Goal: Information Seeking & Learning: Learn about a topic

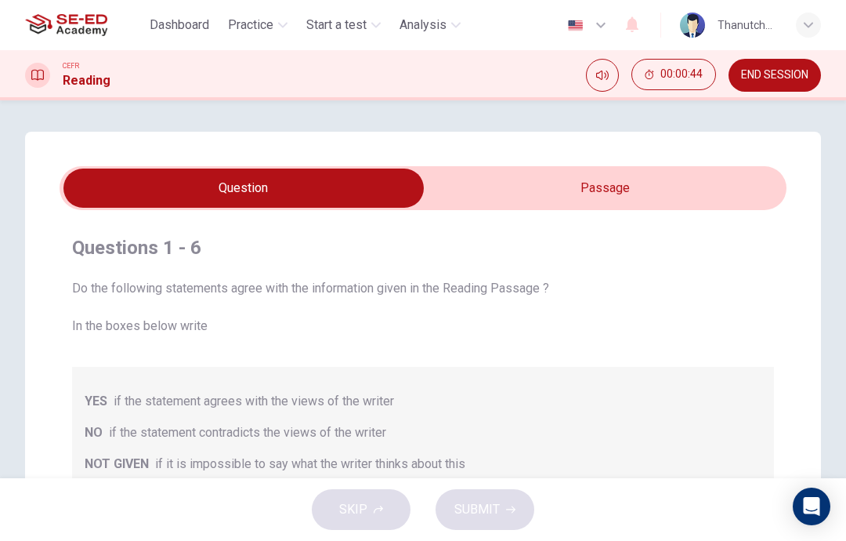
click at [738, 181] on input "checkbox" at bounding box center [243, 188] width 1091 height 39
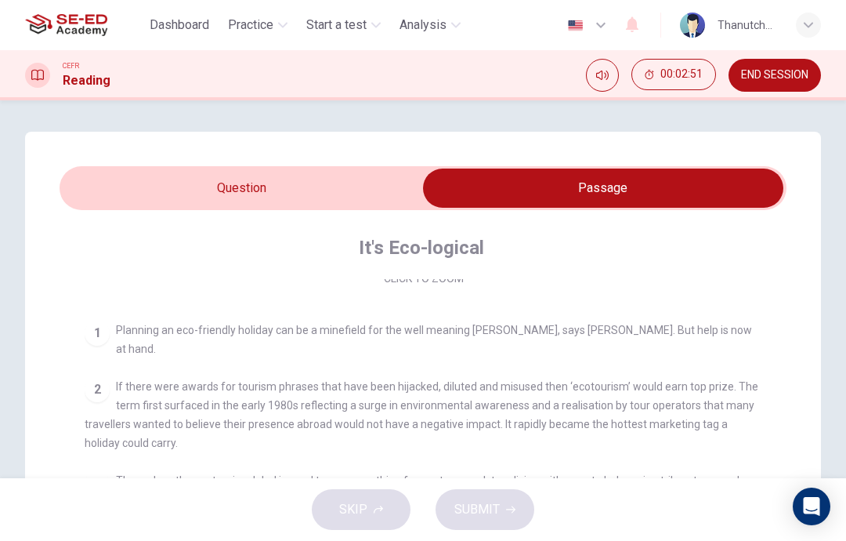
scroll to position [275, 0]
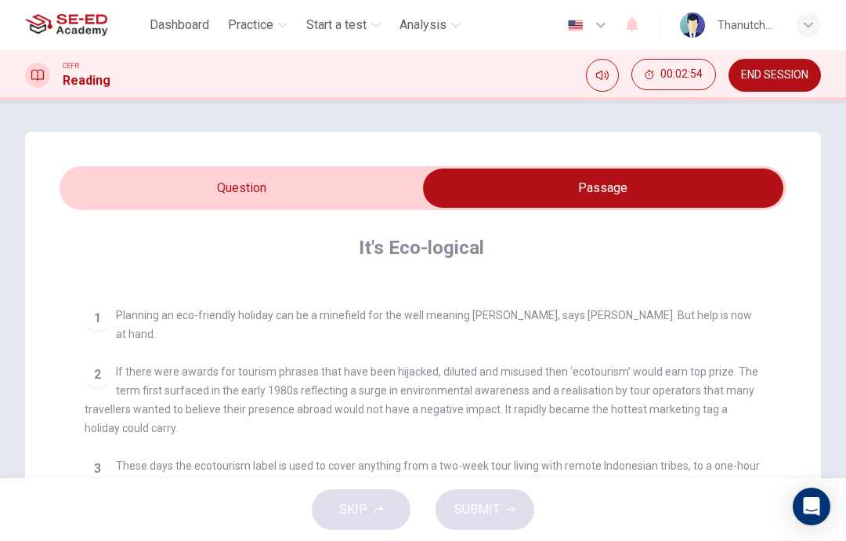
click at [334, 190] on input "checkbox" at bounding box center [603, 188] width 1091 height 39
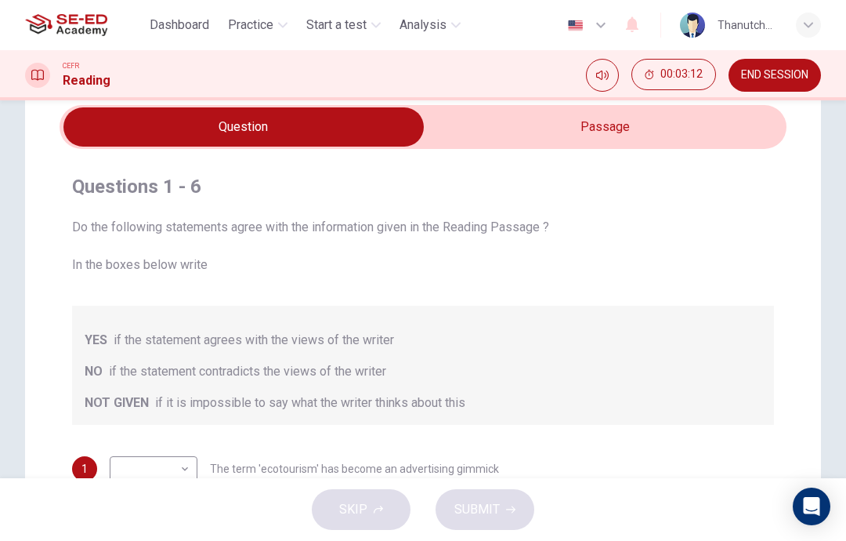
scroll to position [28, 0]
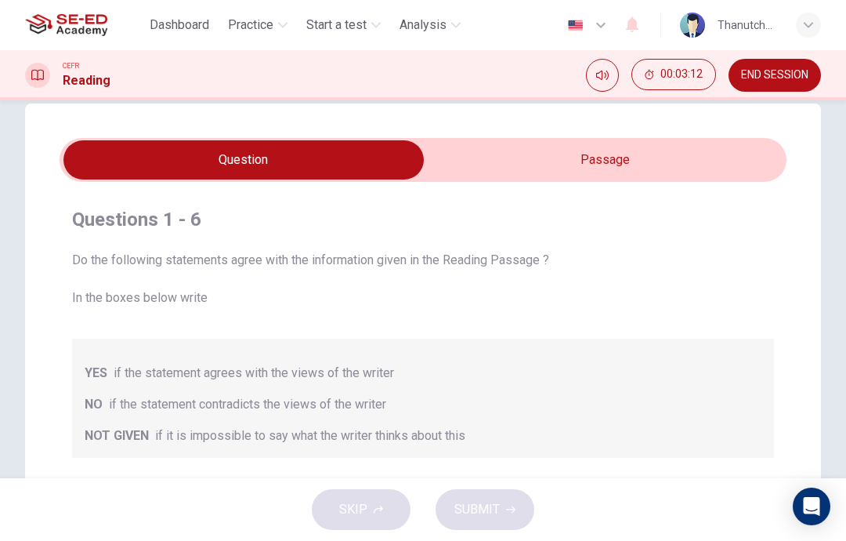
click at [666, 154] on input "checkbox" at bounding box center [243, 159] width 1091 height 39
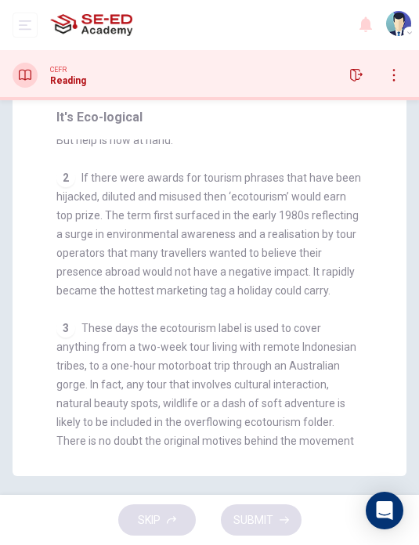
scroll to position [321, 0]
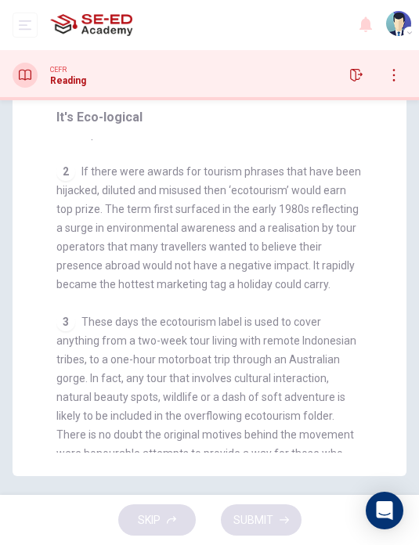
click at [335, 210] on span "If there were awards for tourism phrases that have been hijacked, diluted and m…" at bounding box center [208, 227] width 305 height 125
click at [396, 203] on div "Questions 1 - 6 Do the following statements agree with the information given in…" at bounding box center [210, 255] width 394 height 442
click at [397, 181] on div "Questions 1 - 6 Do the following statements agree with the information given in…" at bounding box center [210, 255] width 394 height 442
click at [402, 147] on div "Questions 1 - 6 Do the following statements agree with the information given in…" at bounding box center [210, 255] width 394 height 442
click at [401, 147] on div "Questions 1 - 6 Do the following statements agree with the information given in…" at bounding box center [210, 255] width 394 height 442
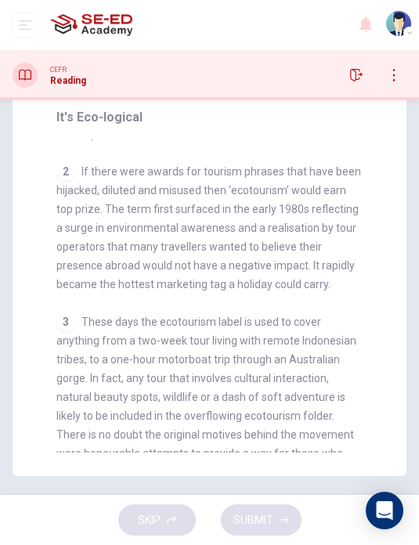
click at [375, 129] on div "It's Eco-logical CLICK TO ZOOM Click to Zoom 1 Planning an eco-friendly holiday…" at bounding box center [209, 280] width 357 height 395
click at [370, 169] on div "CLICK TO ZOOM Click to Zoom 1 Planning an eco-friendly holiday can be a minefie…" at bounding box center [220, 297] width 328 height 314
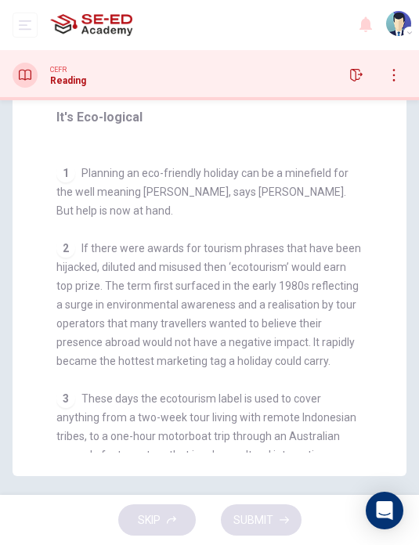
scroll to position [245, 0]
click at [384, 170] on div "It's Eco-logical CLICK TO ZOOM Click to Zoom 1 Planning an eco-friendly holiday…" at bounding box center [209, 280] width 357 height 395
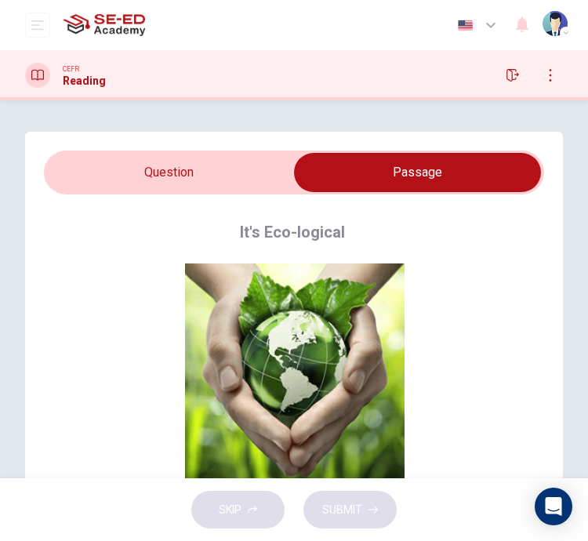
scroll to position [0, 0]
click at [87, 171] on input "checkbox" at bounding box center [417, 172] width 750 height 39
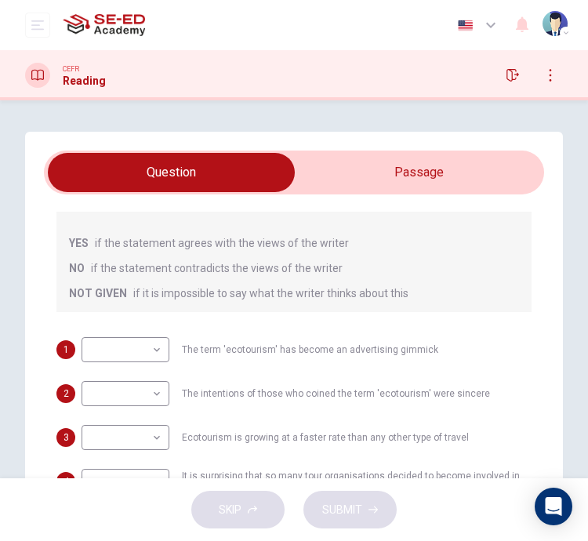
click at [358, 164] on input "checkbox" at bounding box center [171, 172] width 750 height 39
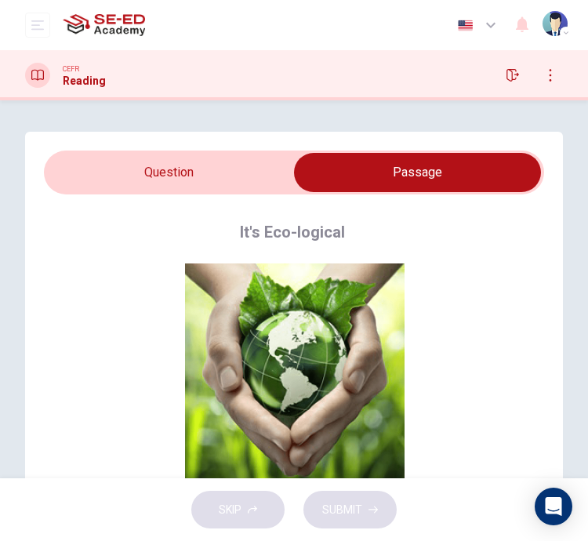
click at [223, 155] on input "checkbox" at bounding box center [417, 172] width 750 height 39
checkbox input "false"
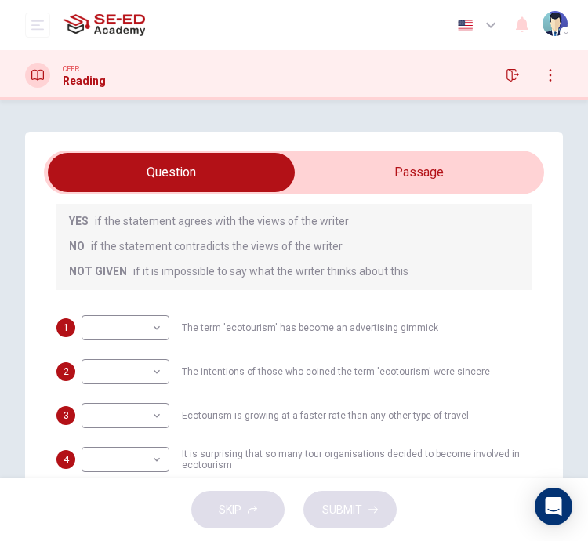
scroll to position [118, 0]
click at [143, 326] on body "This site uses cookies, as explained in our Privacy Policy . If you agree to th…" at bounding box center [294, 270] width 588 height 541
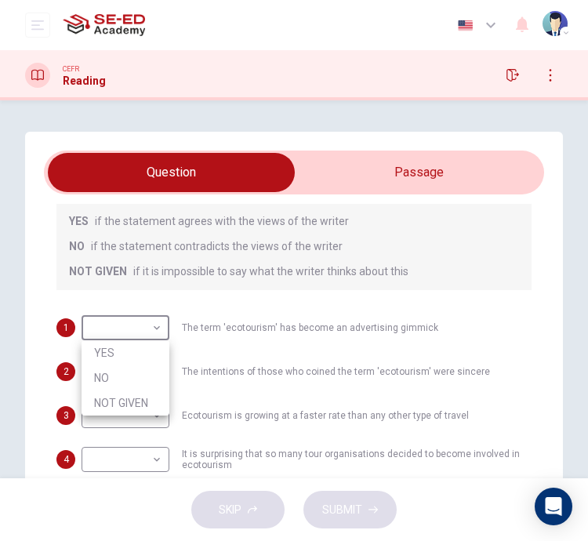
click at [131, 377] on li "NO" at bounding box center [126, 377] width 88 height 25
type input "NO"
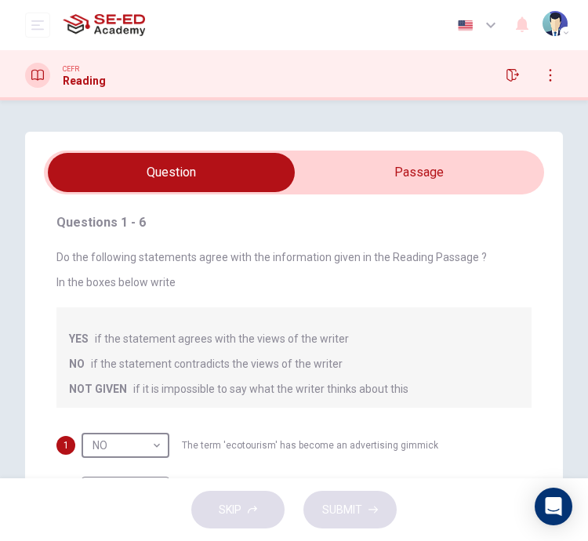
scroll to position [0, 0]
click at [437, 177] on input "checkbox" at bounding box center [171, 172] width 750 height 39
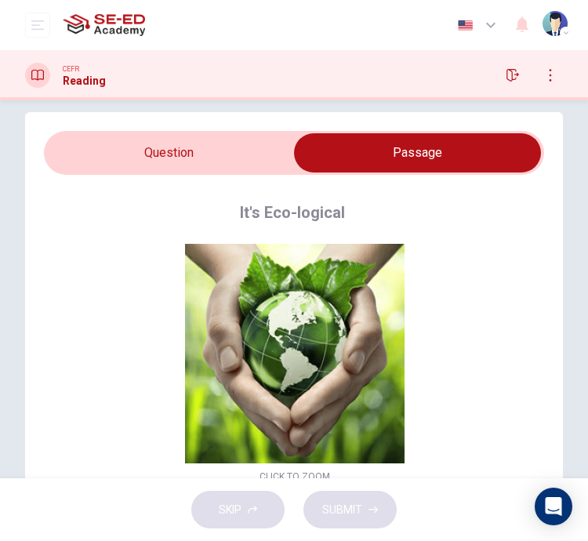
scroll to position [31, 0]
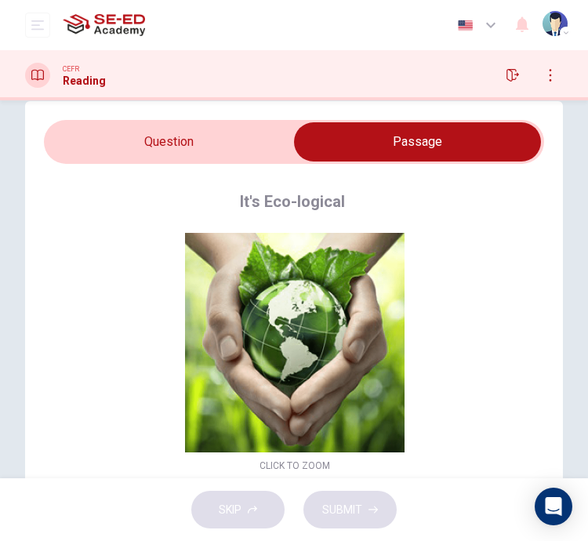
click at [93, 139] on input "checkbox" at bounding box center [417, 141] width 750 height 39
checkbox input "false"
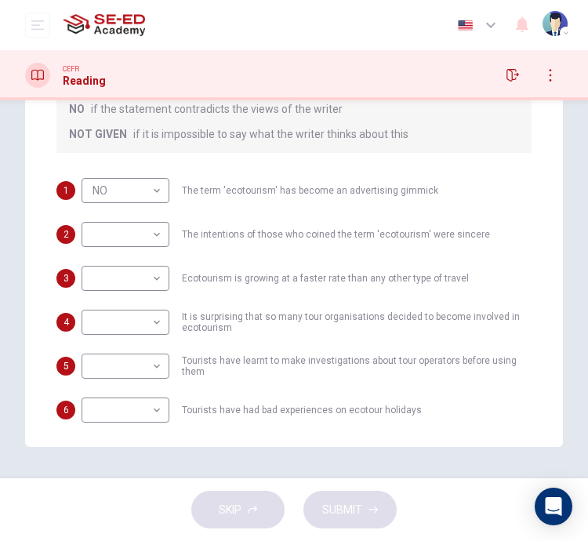
scroll to position [106, 0]
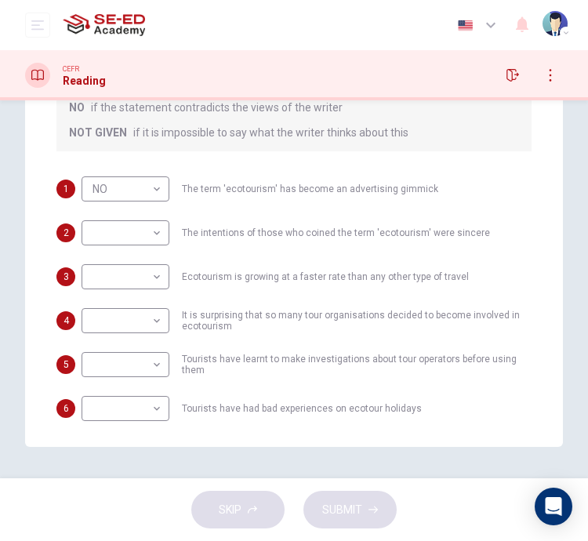
click at [148, 243] on body "This site uses cookies, as explained in our Privacy Policy . If you agree to th…" at bounding box center [294, 270] width 588 height 541
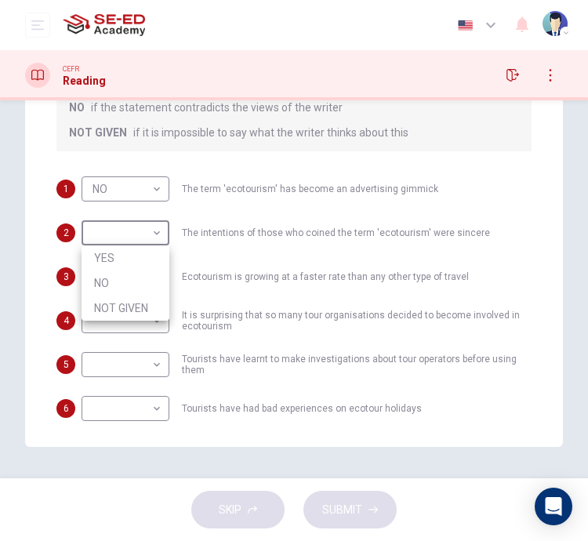
click at [39, 165] on div at bounding box center [294, 270] width 588 height 541
click at [157, 273] on body "This site uses cookies, as explained in our Privacy Policy . If you agree to th…" at bounding box center [294, 270] width 588 height 541
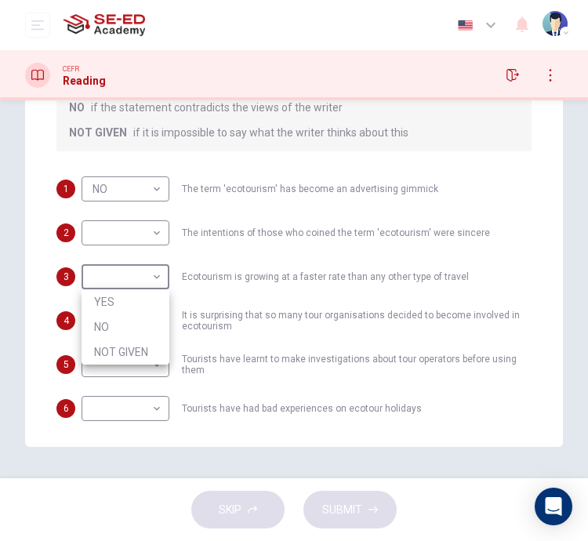
click at [139, 303] on li "YES" at bounding box center [126, 301] width 88 height 25
type input "YES"
click at [148, 235] on body "This site uses cookies, as explained in our Privacy Policy . If you agree to th…" at bounding box center [294, 270] width 588 height 541
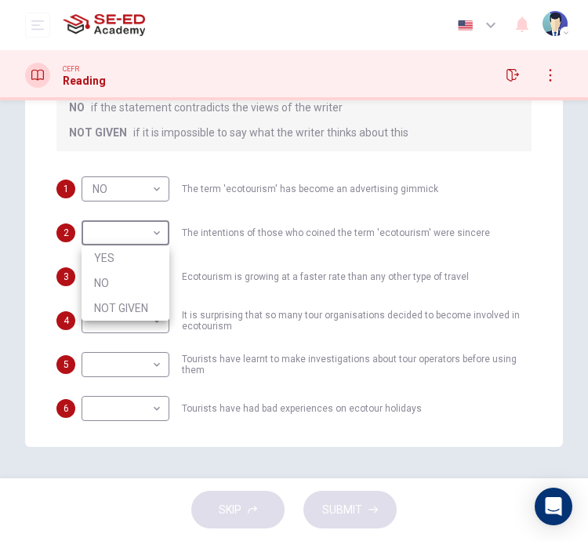
click at [151, 303] on li "NOT GIVEN" at bounding box center [126, 307] width 88 height 25
type input "NOT GIVEN"
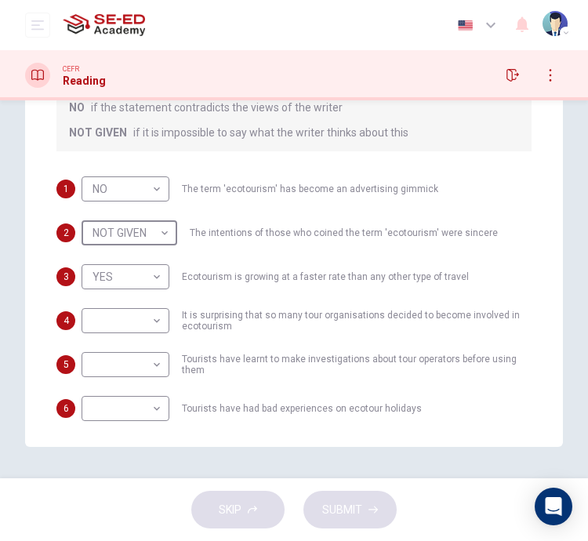
click at [138, 312] on body "This site uses cookies, as explained in our Privacy Policy . If you agree to th…" at bounding box center [294, 270] width 588 height 541
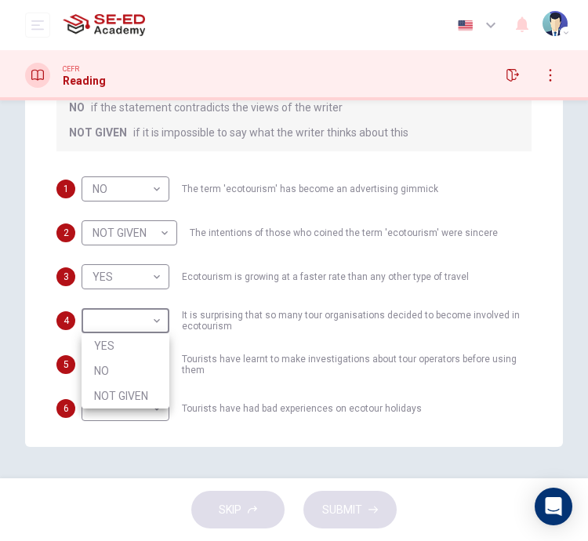
click at [114, 346] on li "YES" at bounding box center [126, 345] width 88 height 25
type input "YES"
click at [132, 363] on body "This site uses cookies, as explained in our Privacy Policy . If you agree to th…" at bounding box center [294, 270] width 588 height 541
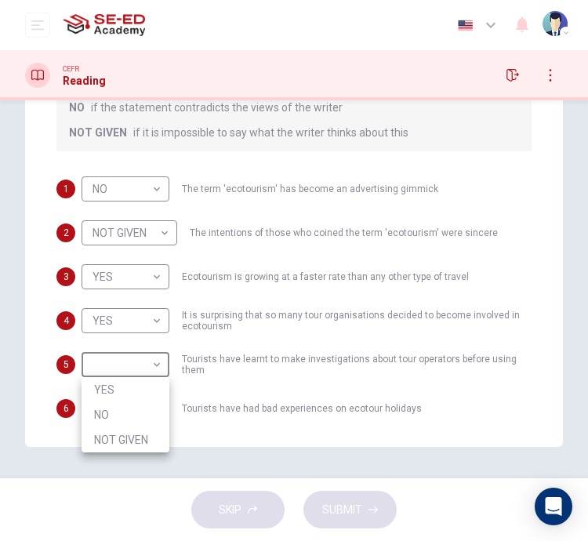
click at [107, 391] on li "YES" at bounding box center [126, 389] width 88 height 25
type input "YES"
click at [123, 399] on body "This site uses cookies, as explained in our Privacy Policy . If you agree to th…" at bounding box center [294, 270] width 588 height 541
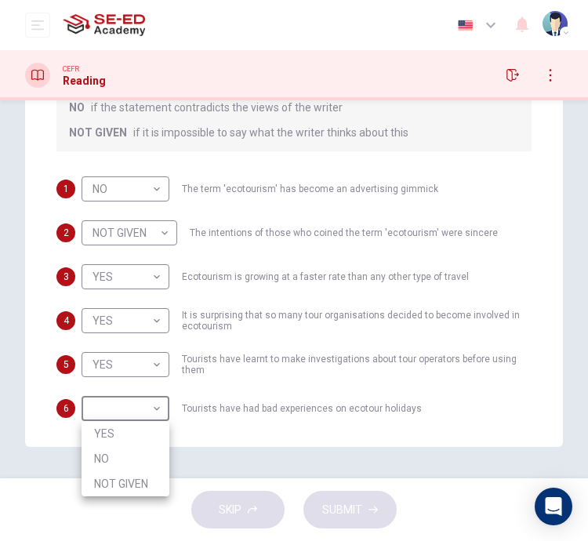
click at [121, 480] on li "NOT GIVEN" at bounding box center [126, 483] width 88 height 25
type input "NOT GIVEN"
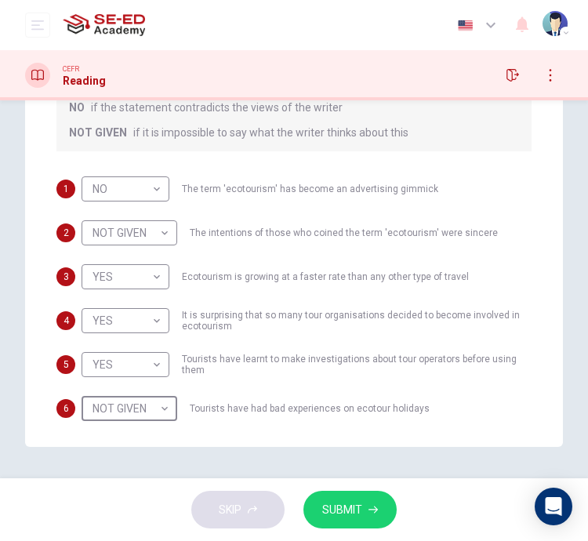
scroll to position [109, 0]
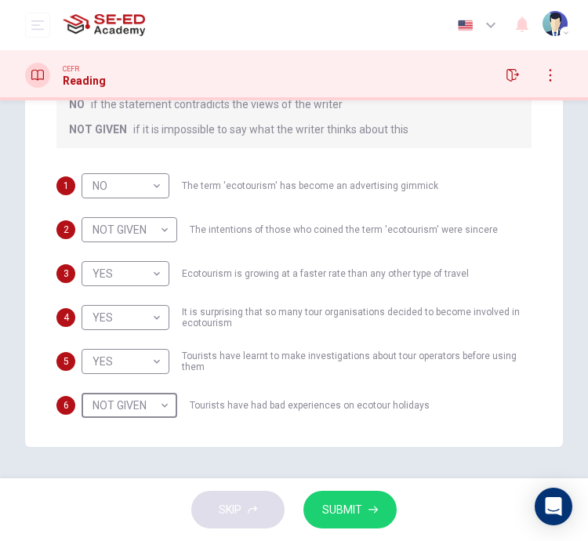
click at [320, 512] on button "SUBMIT" at bounding box center [349, 510] width 93 height 38
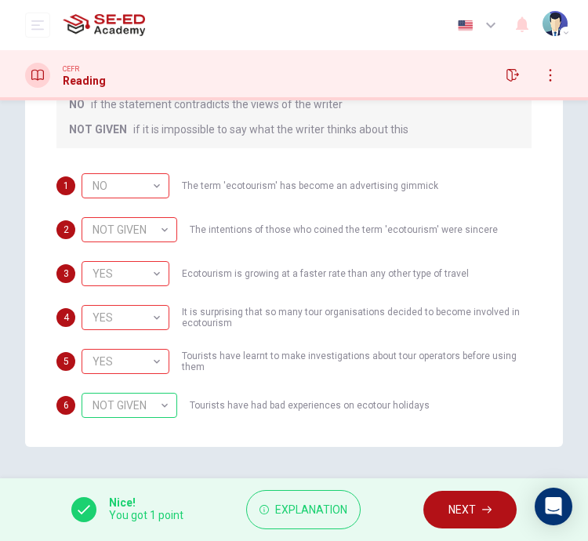
click at [301, 528] on button "Explanation" at bounding box center [303, 510] width 114 height 40
click at [302, 521] on button "Explanation" at bounding box center [303, 510] width 114 height 40
click at [293, 513] on span "Explanation" at bounding box center [311, 510] width 72 height 20
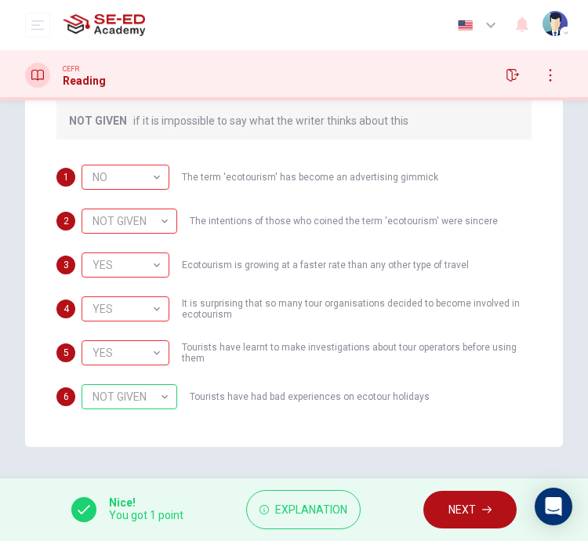
scroll to position [118, 0]
click at [294, 500] on span "Explanation" at bounding box center [311, 510] width 72 height 20
click at [292, 506] on span "Explanation" at bounding box center [311, 510] width 72 height 20
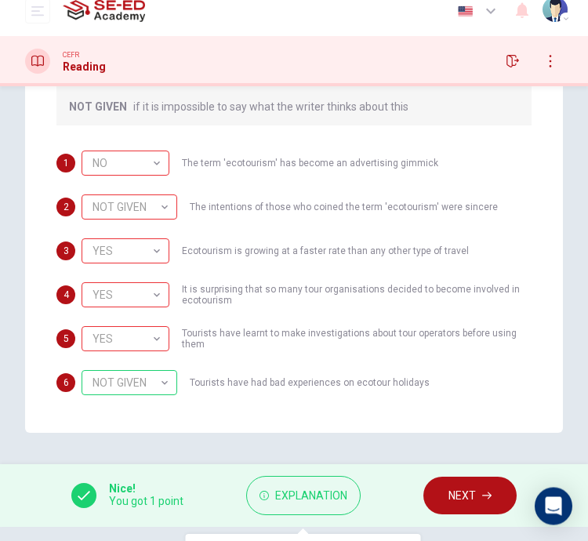
scroll to position [0, 0]
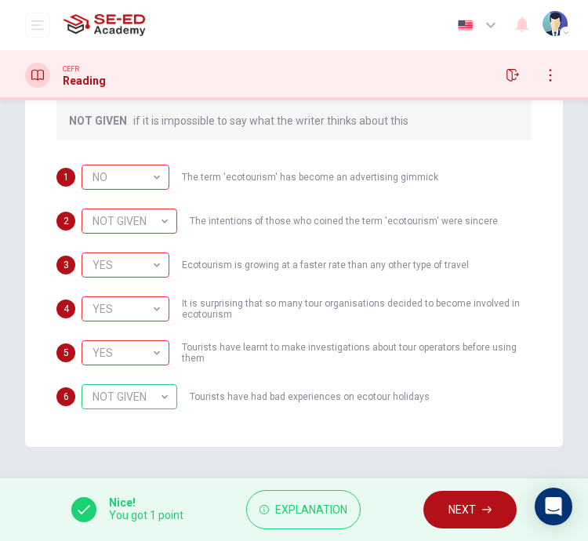
click at [466, 516] on span "NEXT" at bounding box center [461, 510] width 27 height 20
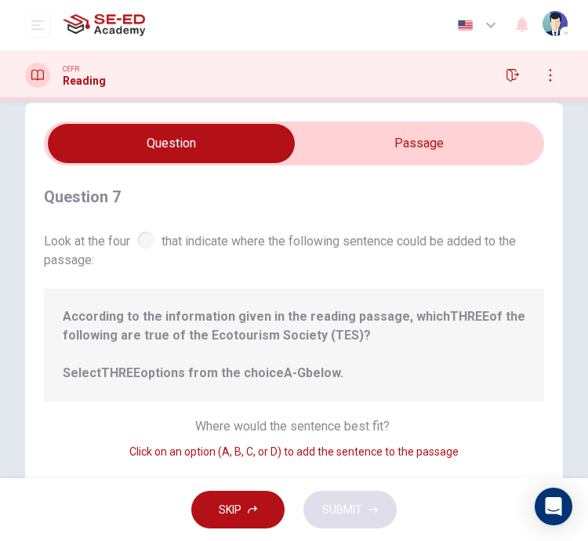
scroll to position [24, 0]
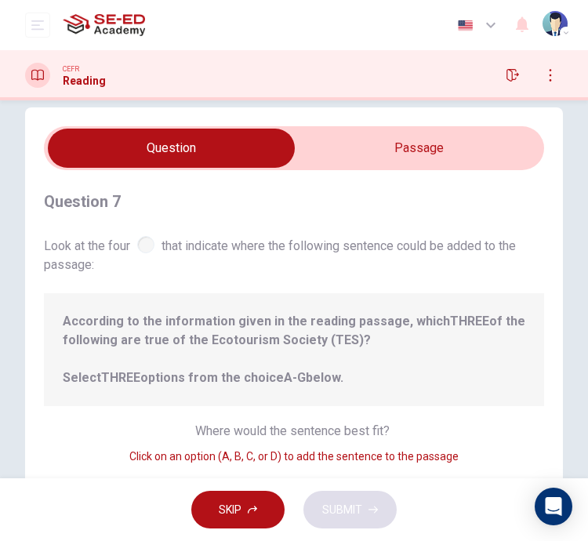
click at [366, 151] on input "checkbox" at bounding box center [171, 148] width 750 height 39
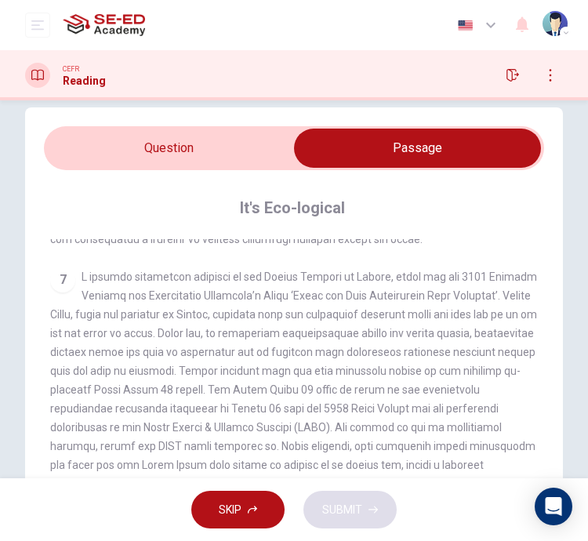
scroll to position [893, 0]
click at [170, 141] on input "checkbox" at bounding box center [417, 148] width 750 height 39
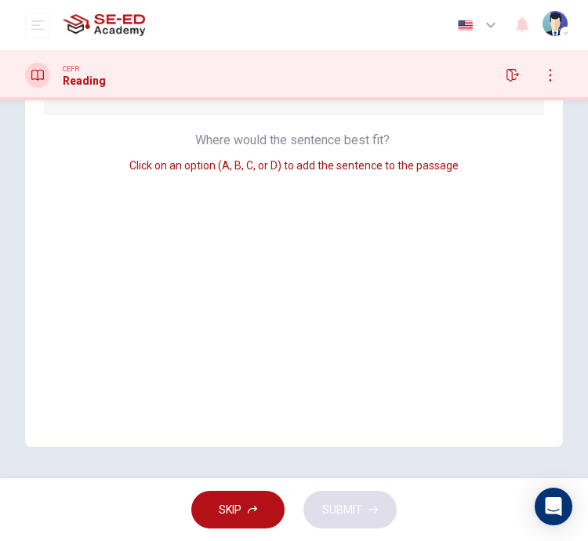
click at [241, 513] on span "SKIP" at bounding box center [230, 510] width 23 height 20
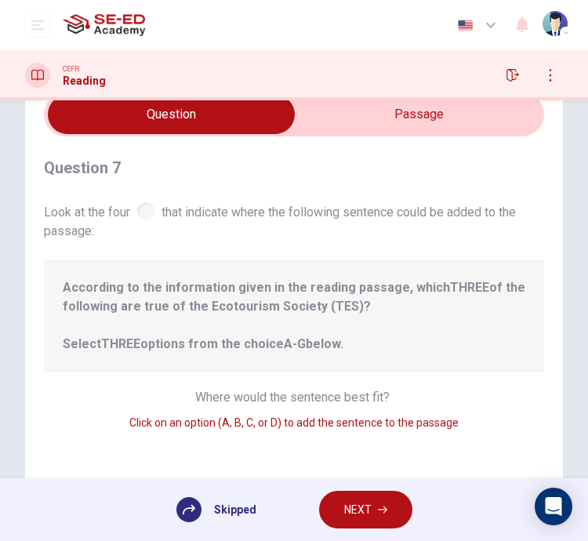
scroll to position [60, 0]
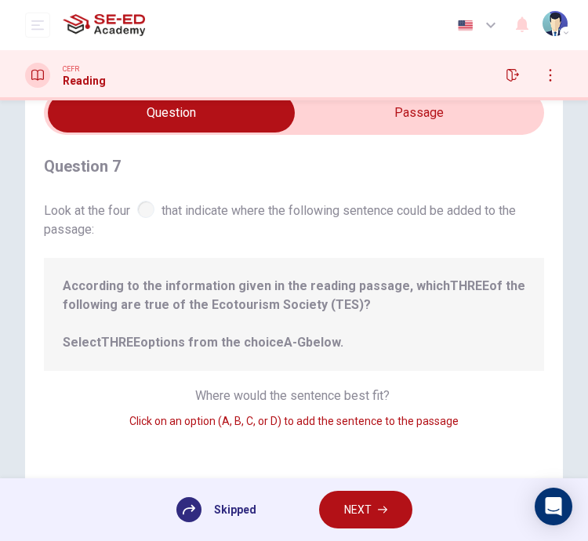
click at [201, 516] on div "Skipped" at bounding box center [216, 509] width 80 height 25
click at [495, 126] on input "checkbox" at bounding box center [171, 112] width 750 height 39
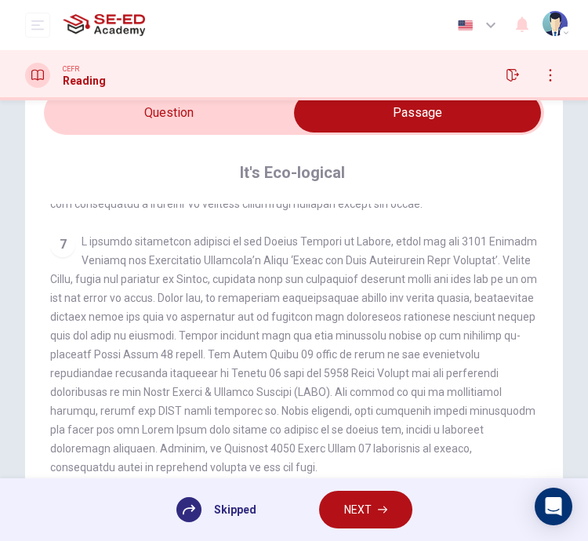
click at [263, 119] on input "checkbox" at bounding box center [417, 112] width 750 height 39
checkbox input "false"
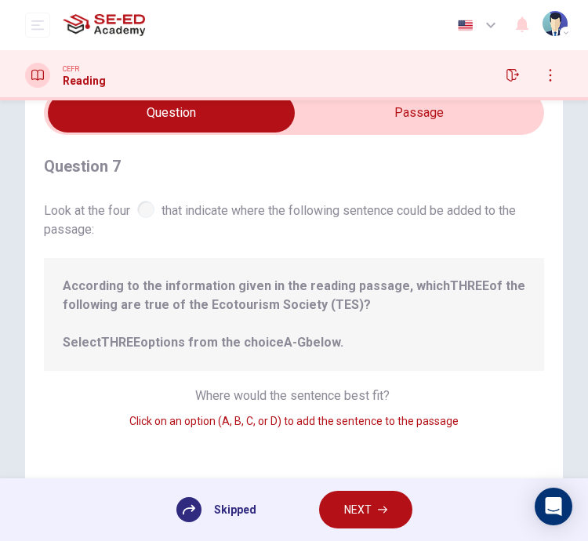
click at [388, 509] on button "NEXT" at bounding box center [365, 510] width 93 height 38
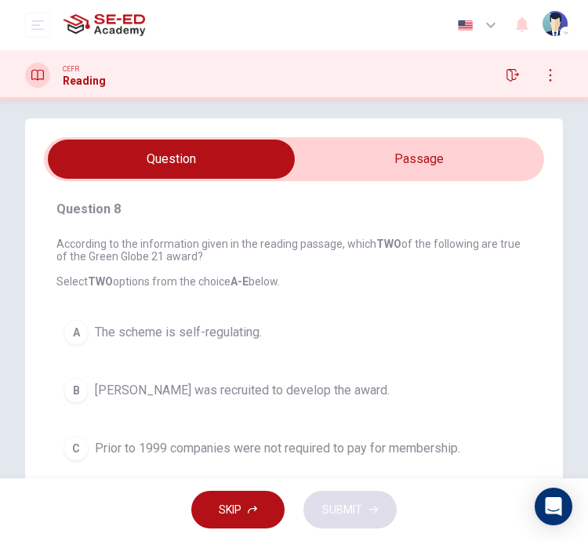
scroll to position [10, 0]
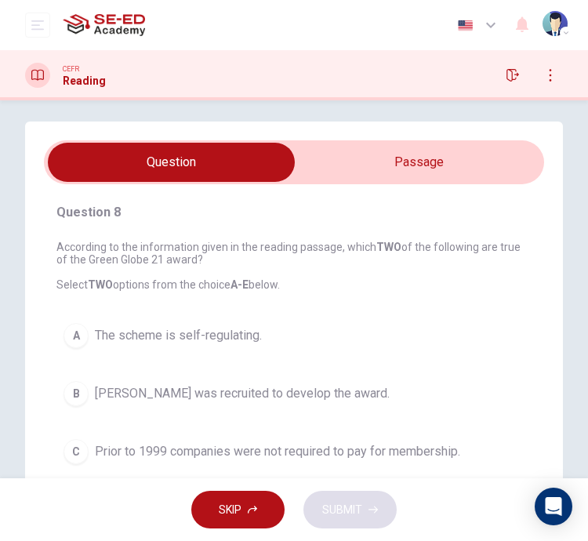
click at [497, 173] on input "checkbox" at bounding box center [171, 162] width 750 height 39
checkbox input "true"
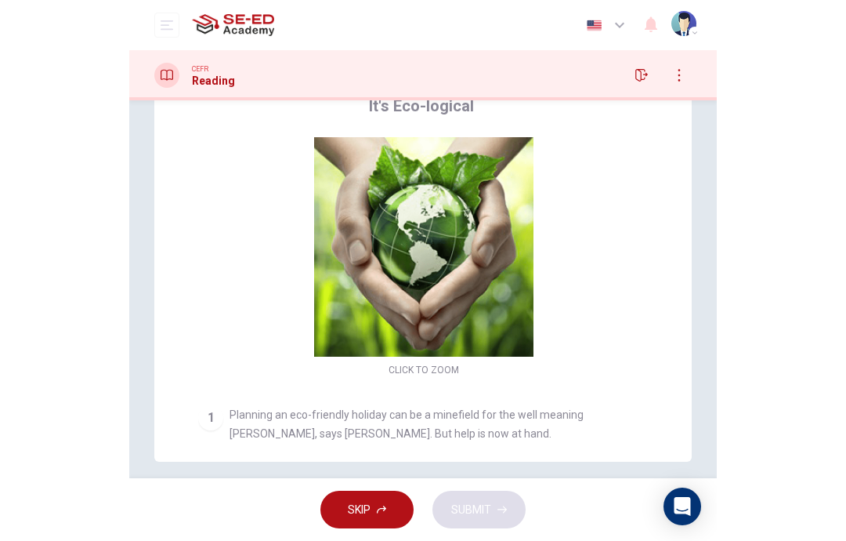
scroll to position [0, 0]
